Goal: Transaction & Acquisition: Purchase product/service

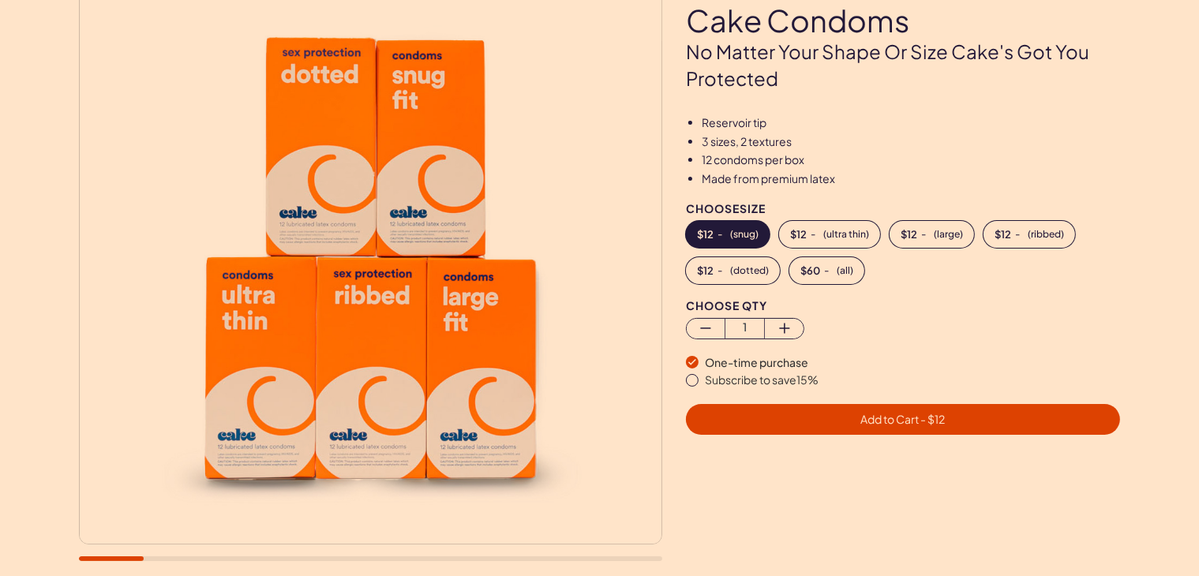
click at [843, 267] on span "( all )" at bounding box center [845, 270] width 17 height 11
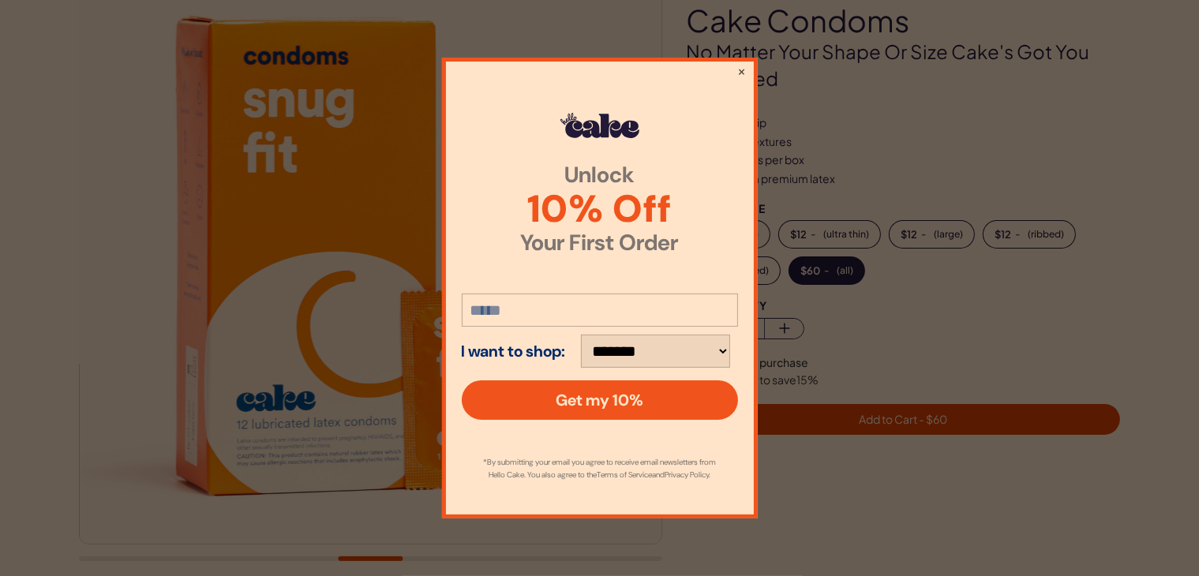
click at [733, 58] on div "**********" at bounding box center [600, 288] width 316 height 461
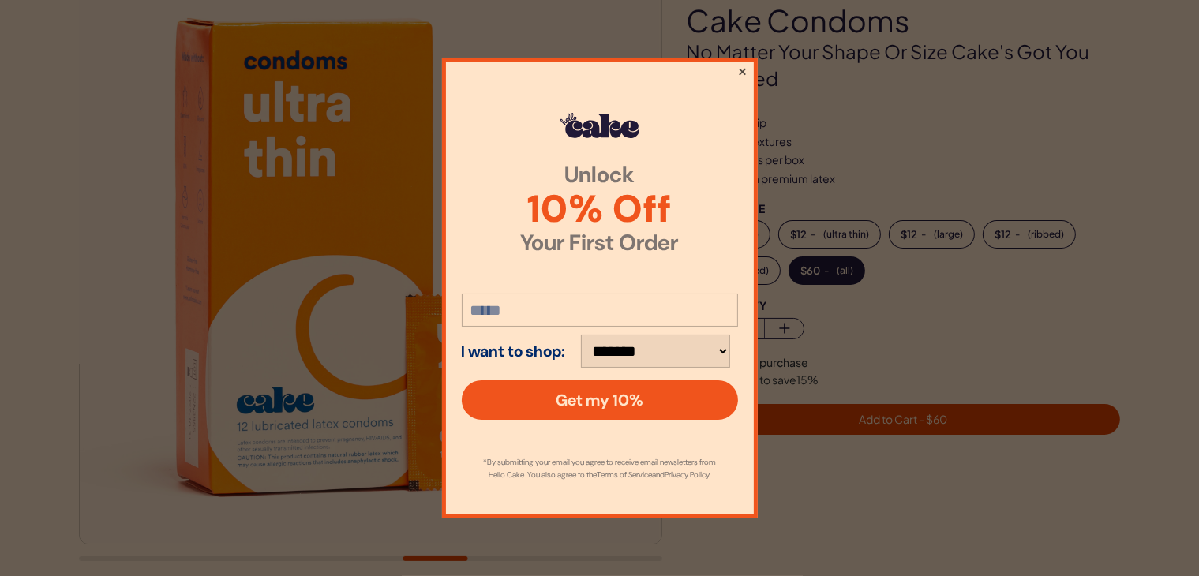
click at [738, 64] on button "×" at bounding box center [741, 71] width 10 height 19
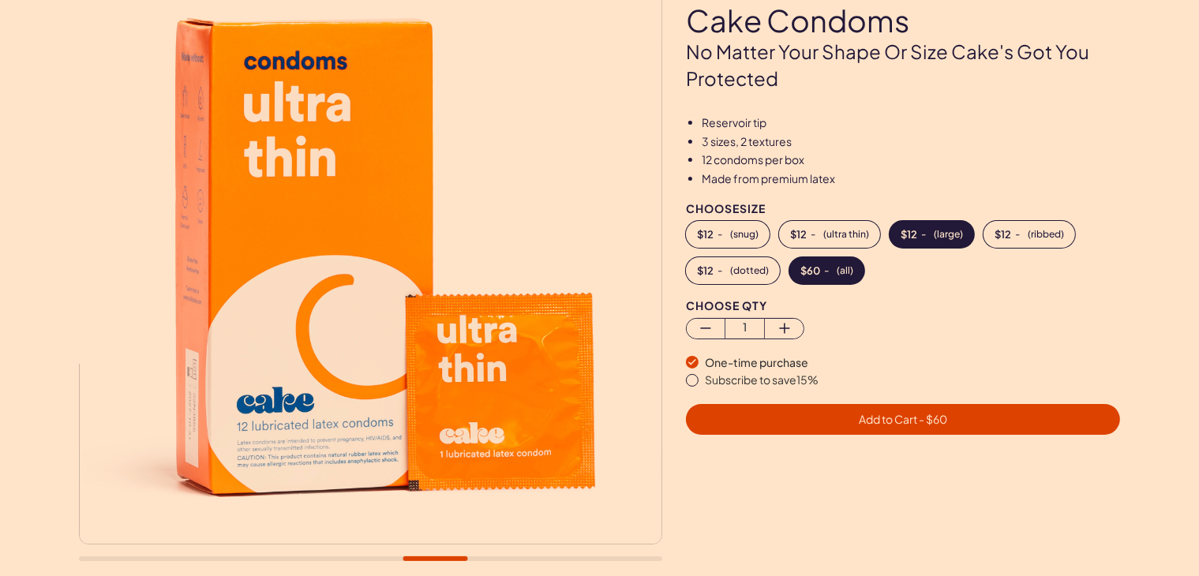
click at [922, 238] on button "$ 12 - ( large )" at bounding box center [931, 234] width 84 height 27
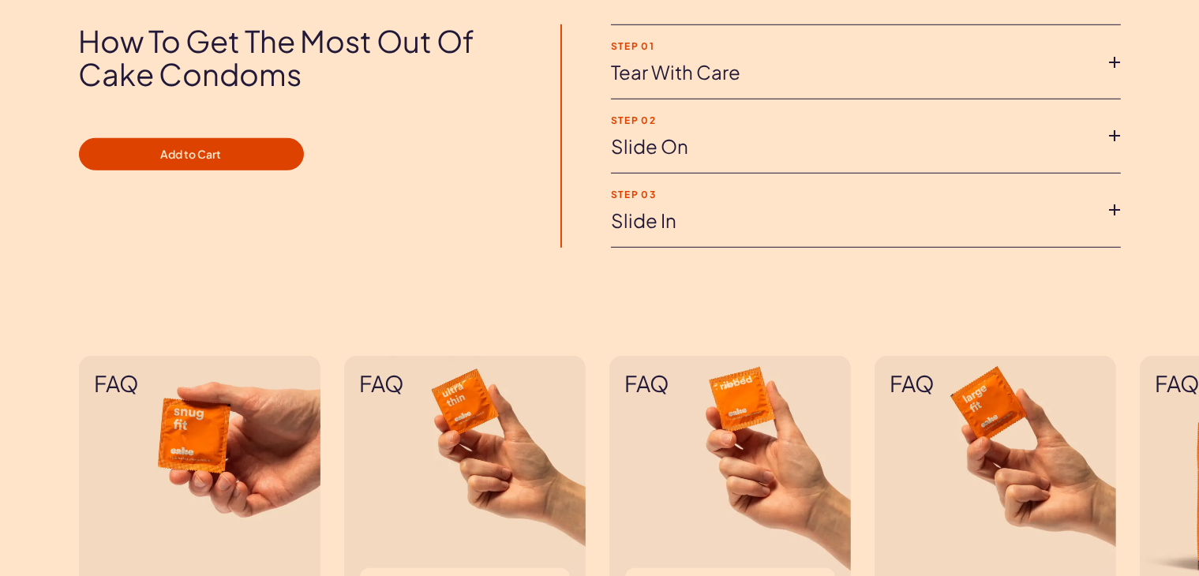
scroll to position [1173, 0]
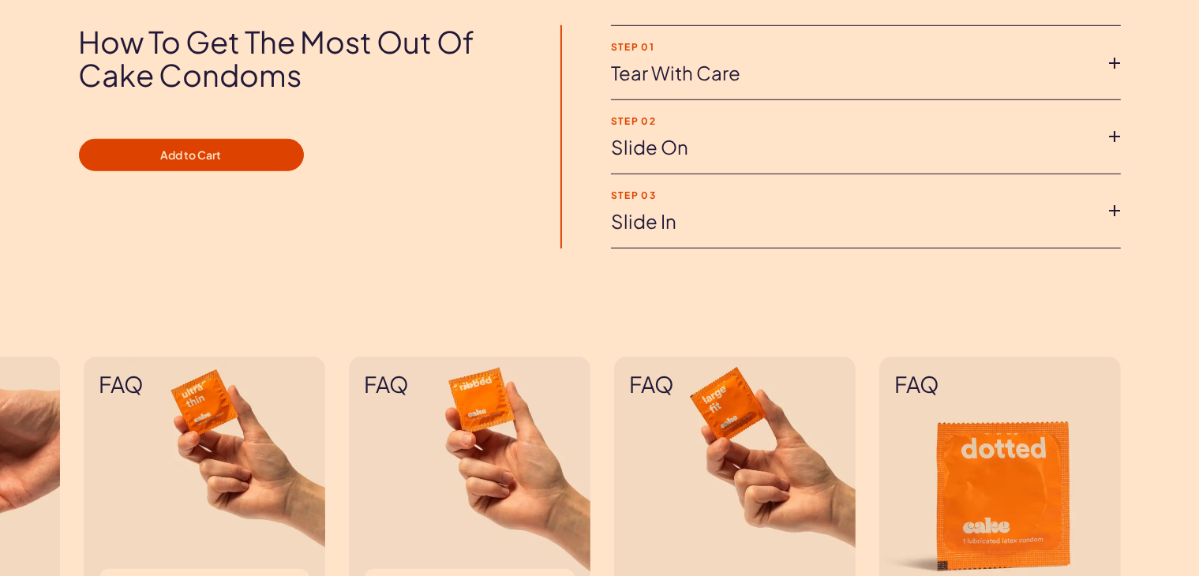
click at [786, 206] on li "Step 03 Slide in Add lube before entering, not only is it safe but it makes eve…" at bounding box center [866, 211] width 510 height 74
click at [1123, 212] on icon at bounding box center [1115, 211] width 24 height 24
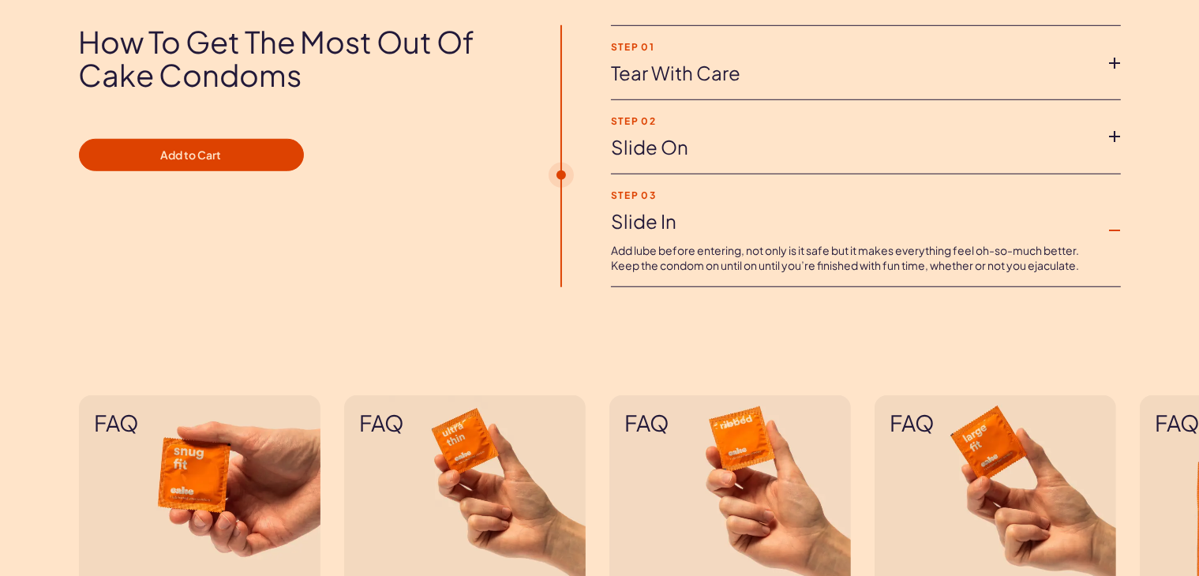
click at [1113, 130] on icon at bounding box center [1115, 137] width 24 height 24
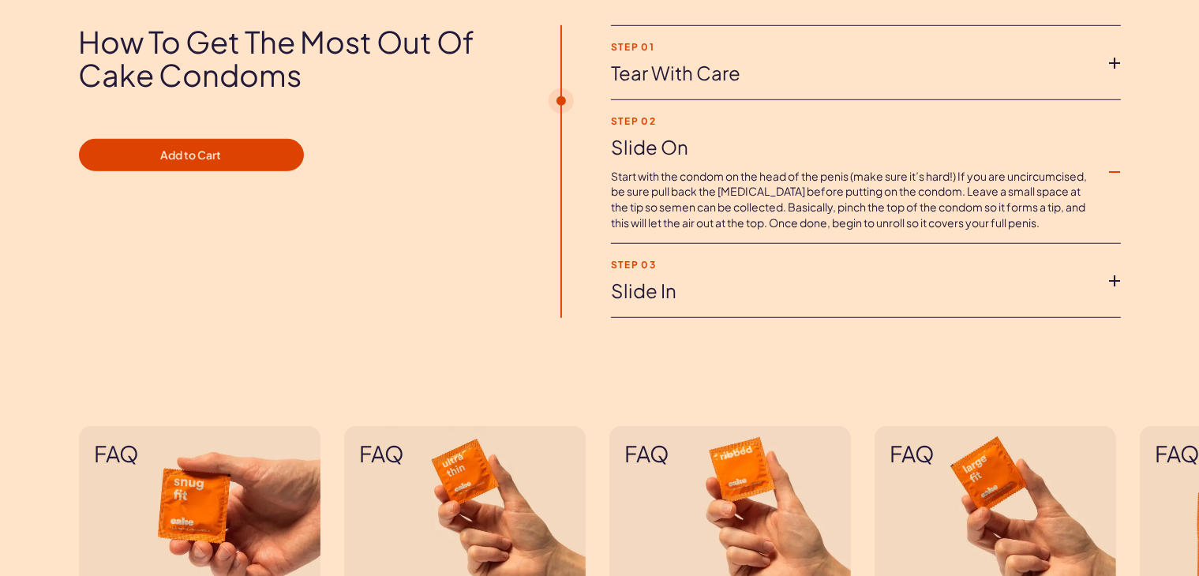
click at [1113, 69] on icon at bounding box center [1115, 63] width 24 height 24
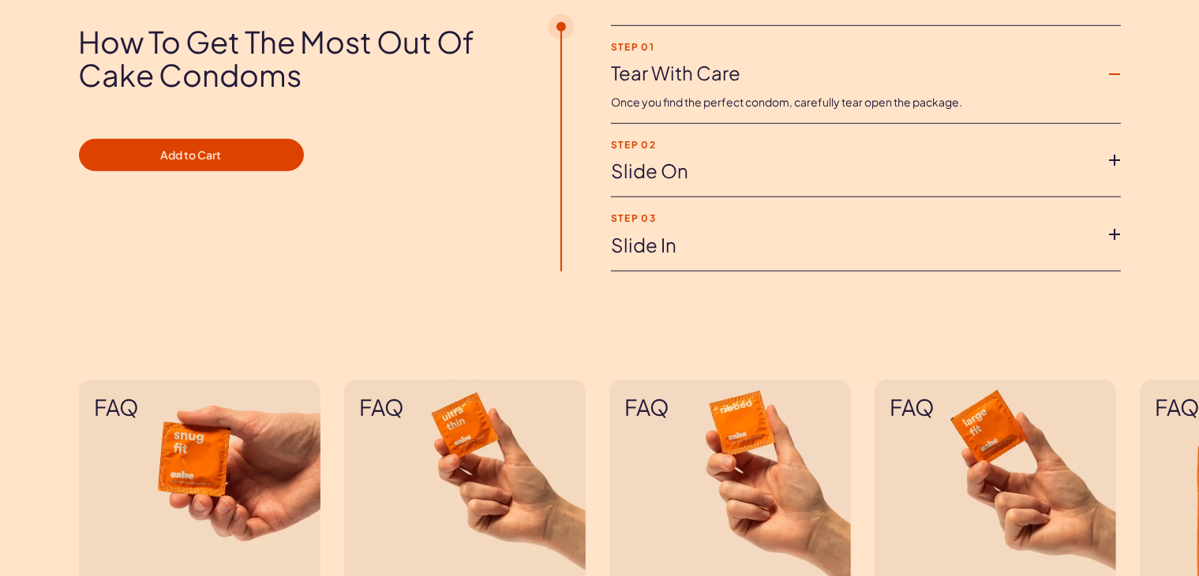
click at [1118, 160] on icon at bounding box center [1115, 160] width 24 height 24
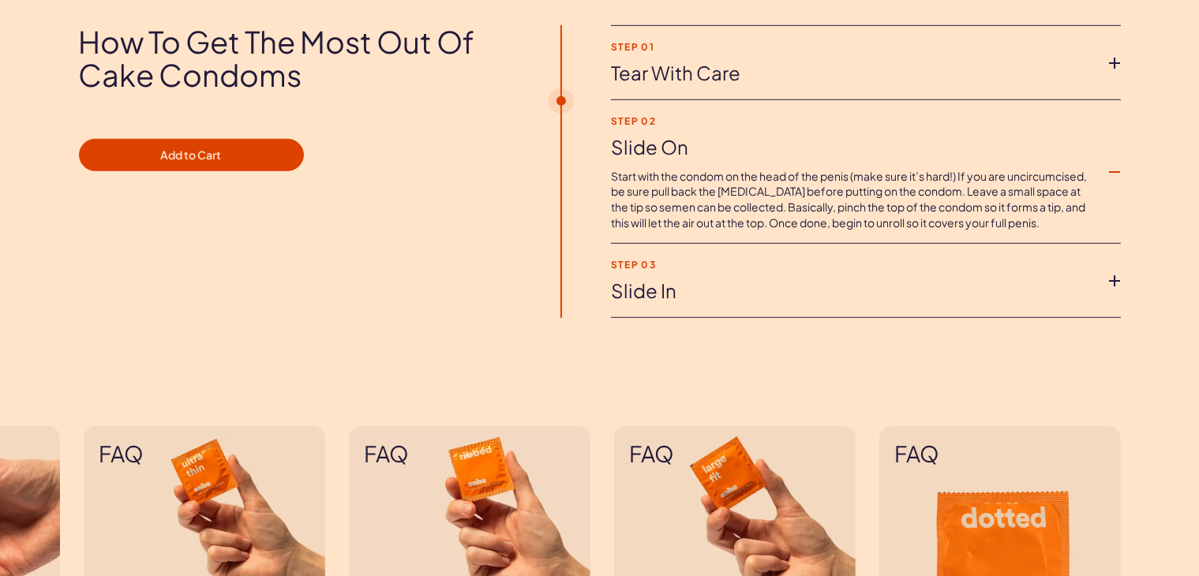
click at [1115, 282] on icon at bounding box center [1115, 281] width 24 height 24
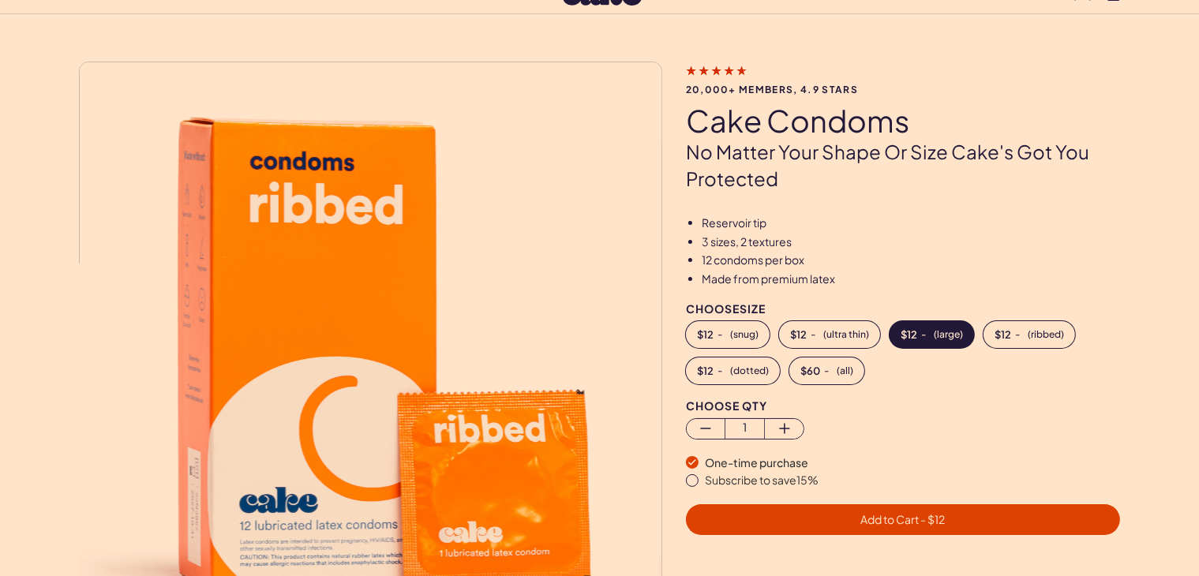
scroll to position [0, 0]
